Goal: Task Accomplishment & Management: Manage account settings

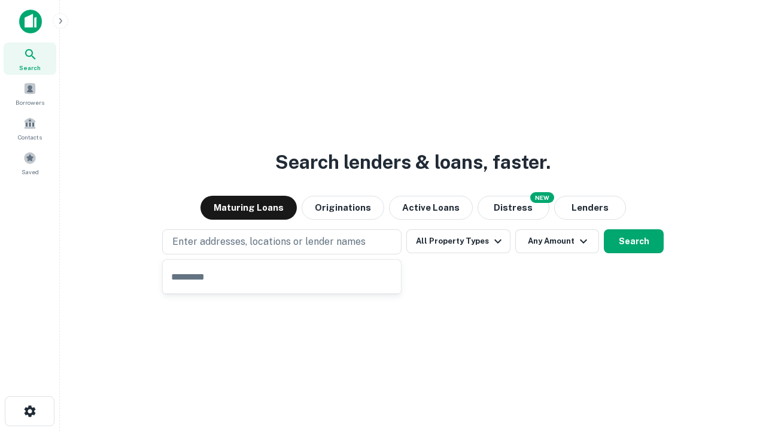
type input "**********"
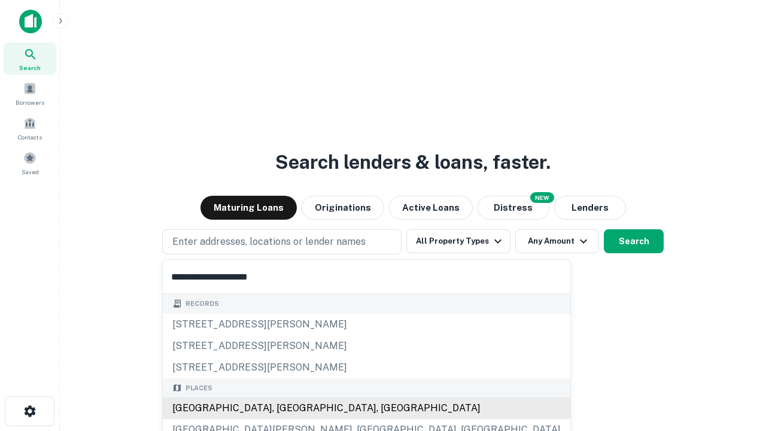
click at [286, 408] on div "[GEOGRAPHIC_DATA], [GEOGRAPHIC_DATA], [GEOGRAPHIC_DATA]" at bounding box center [366, 408] width 407 height 22
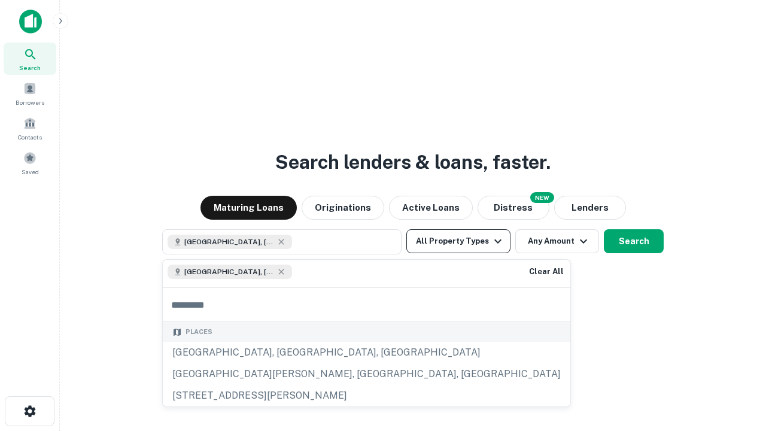
click at [458, 241] on button "All Property Types" at bounding box center [458, 241] width 104 height 24
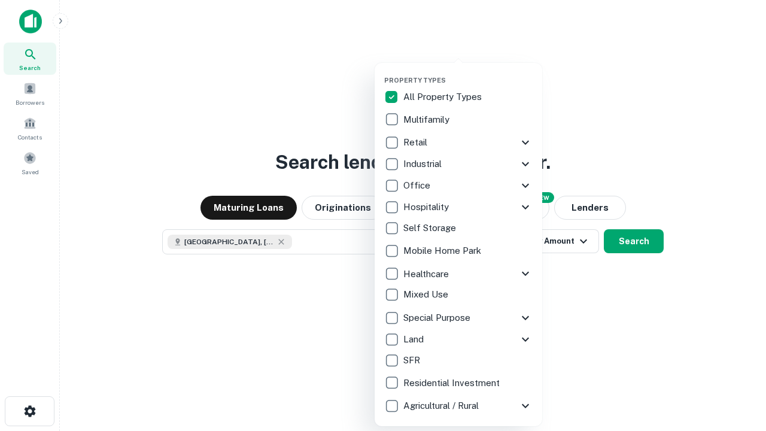
click at [468, 72] on button "button" at bounding box center [468, 72] width 168 height 1
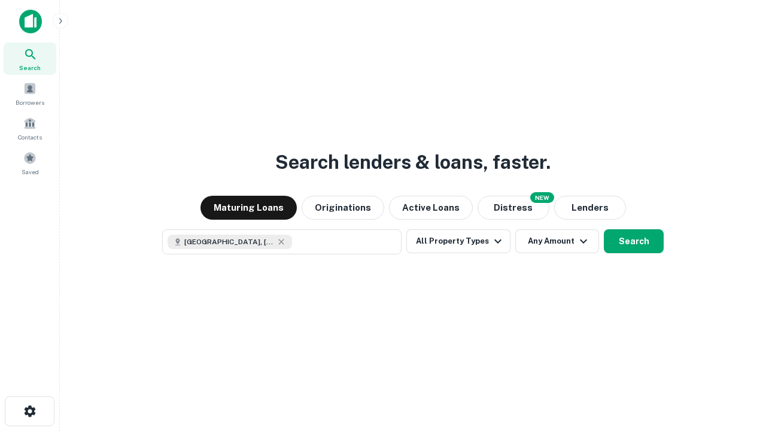
scroll to position [19, 0]
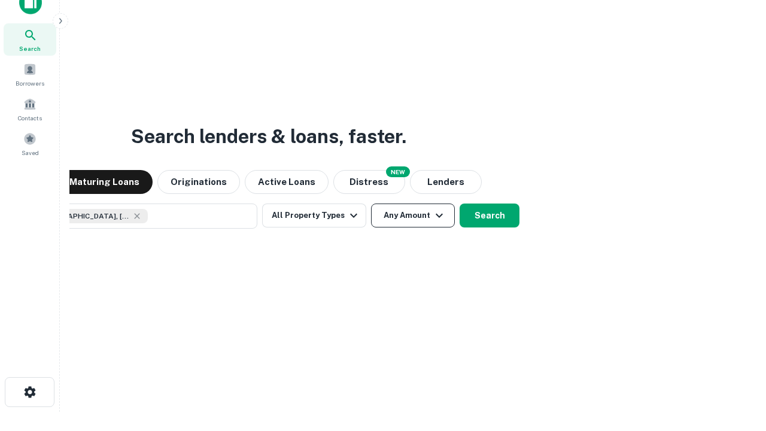
click at [371, 203] on button "Any Amount" at bounding box center [413, 215] width 84 height 24
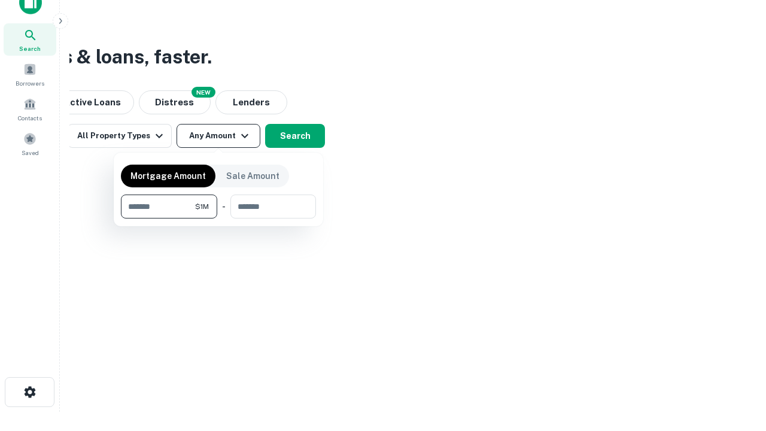
type input "*******"
click at [218, 218] on button "button" at bounding box center [218, 218] width 195 height 1
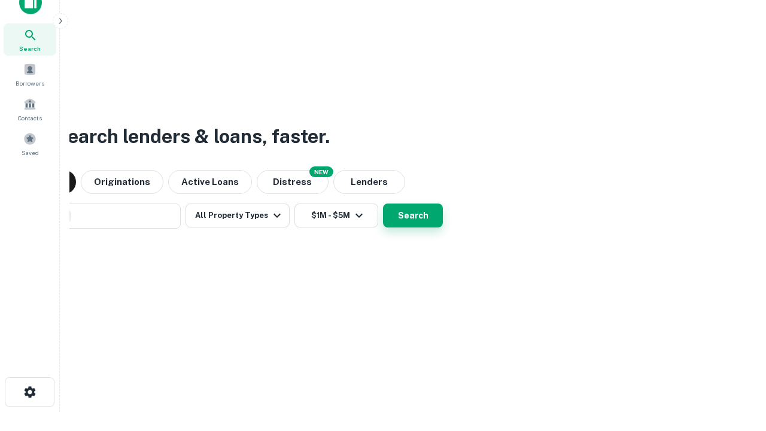
click at [383, 203] on button "Search" at bounding box center [413, 215] width 60 height 24
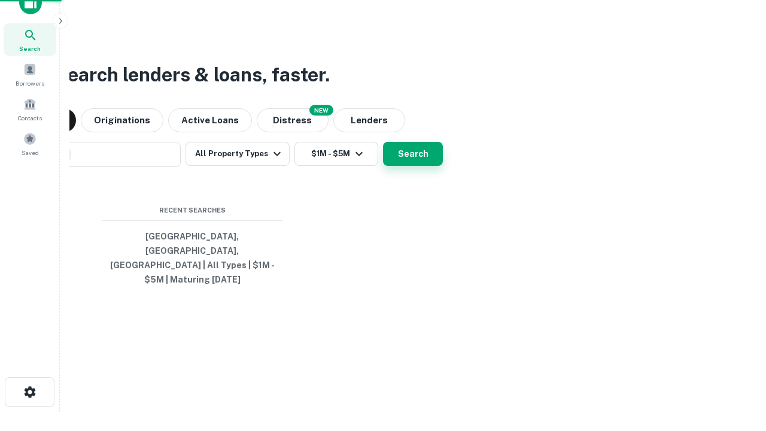
scroll to position [39, 339]
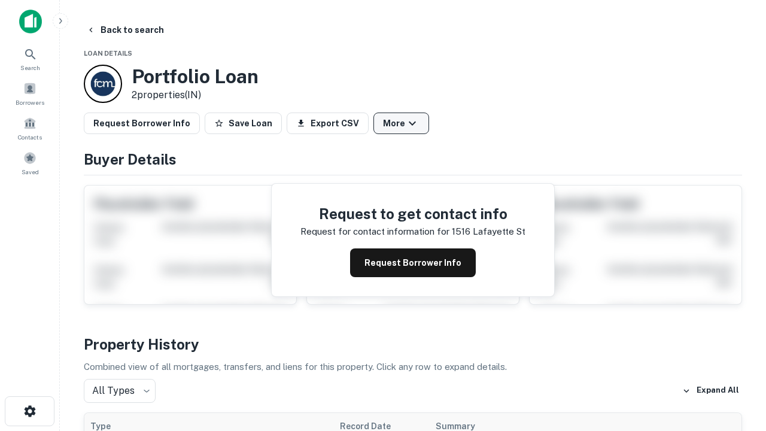
click at [401, 123] on button "More" at bounding box center [401, 123] width 56 height 22
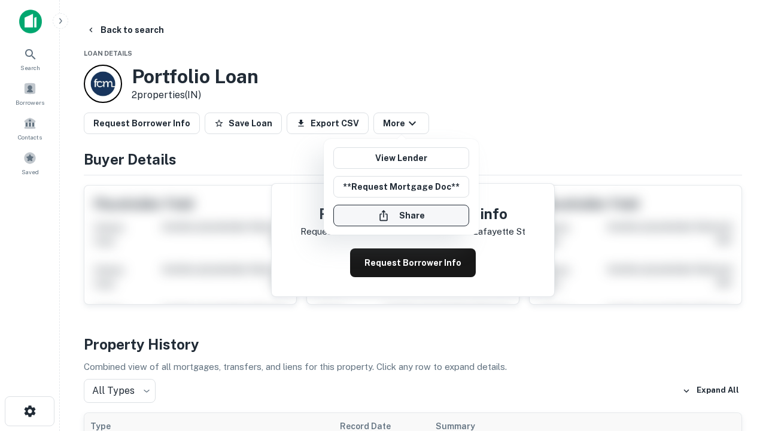
click at [401, 215] on button "Share" at bounding box center [401, 216] width 136 height 22
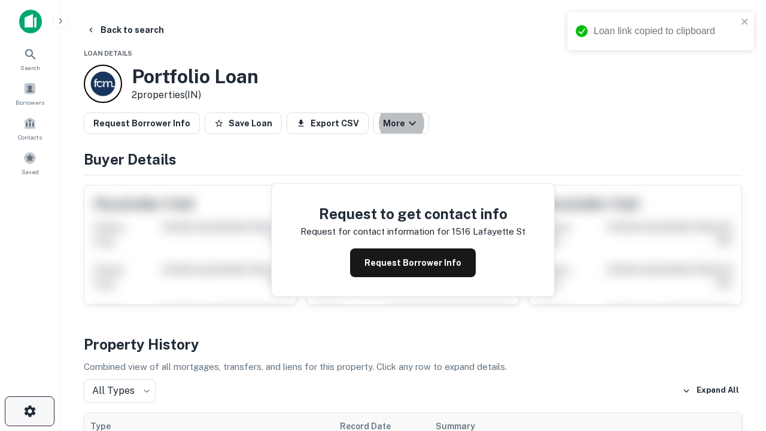
click at [29, 411] on icon "button" at bounding box center [30, 411] width 14 height 14
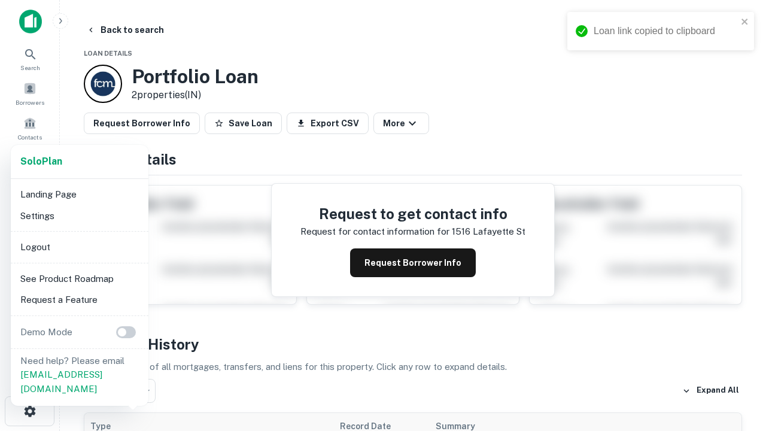
click at [79, 246] on li "Logout" at bounding box center [80, 247] width 128 height 22
